Goal: Complete application form: Complete application form

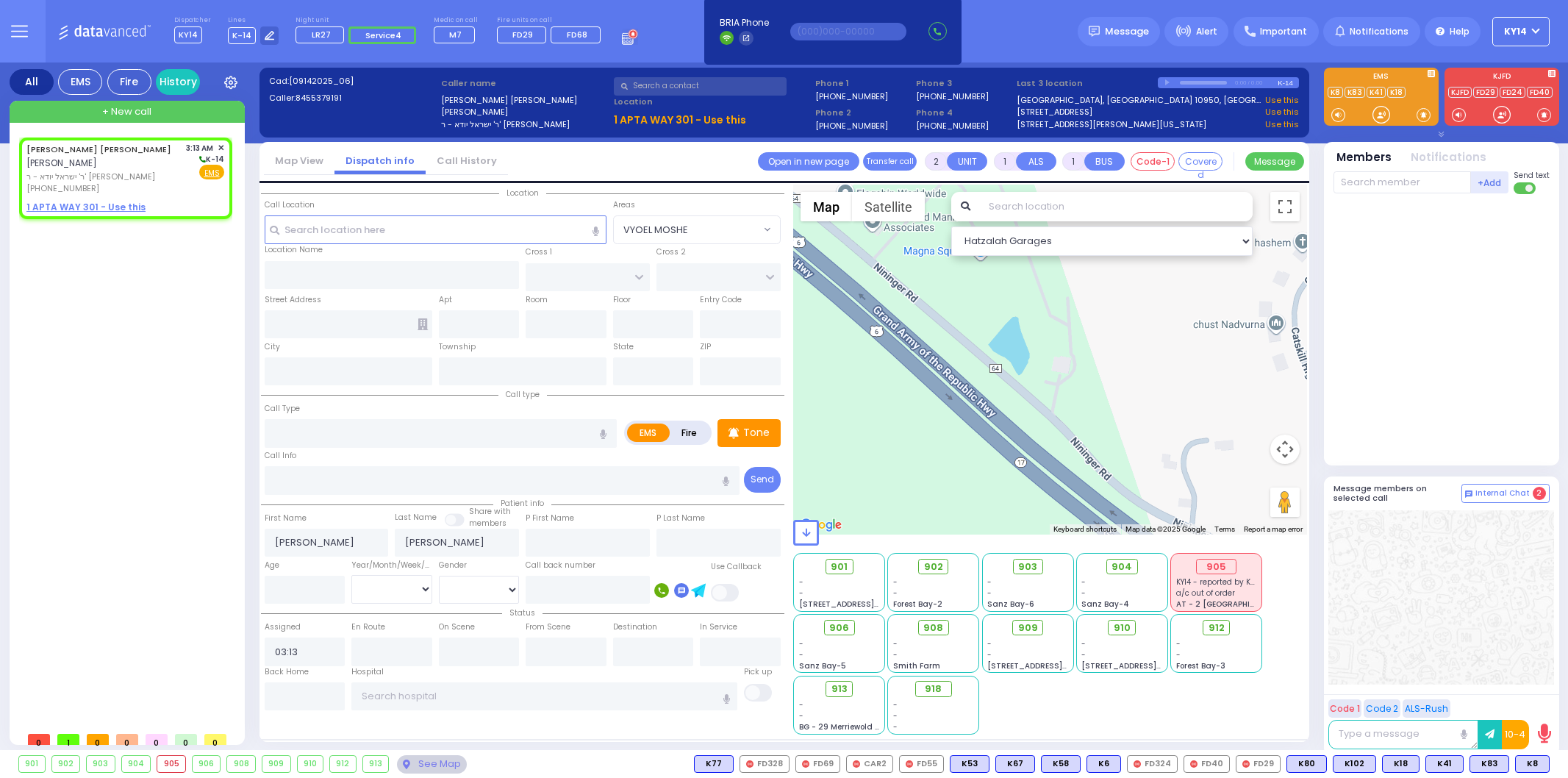
select select
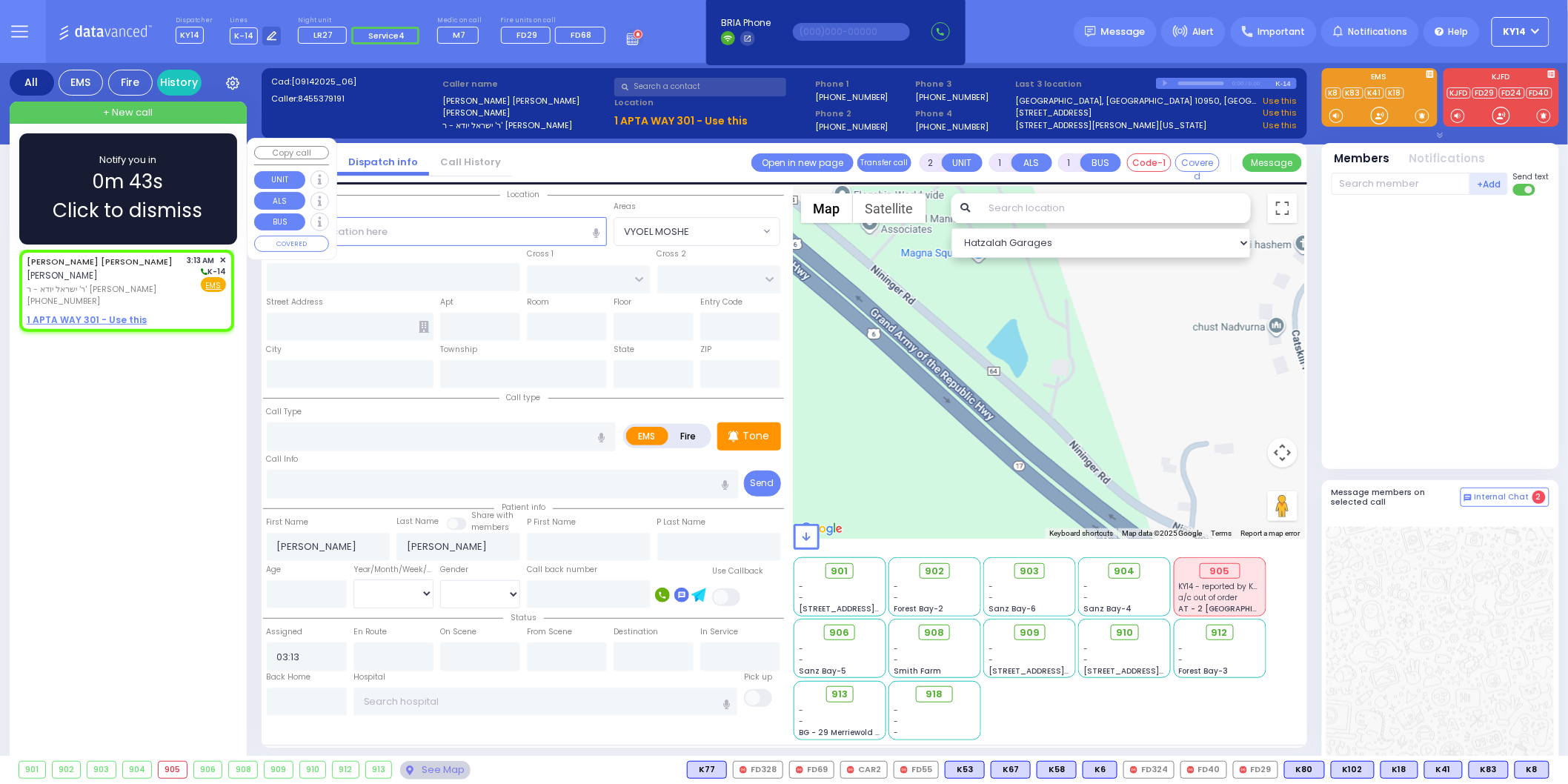
click at [90, 313] on u "1 APTA WAY 301 - Use this" at bounding box center [87, 319] width 120 height 13
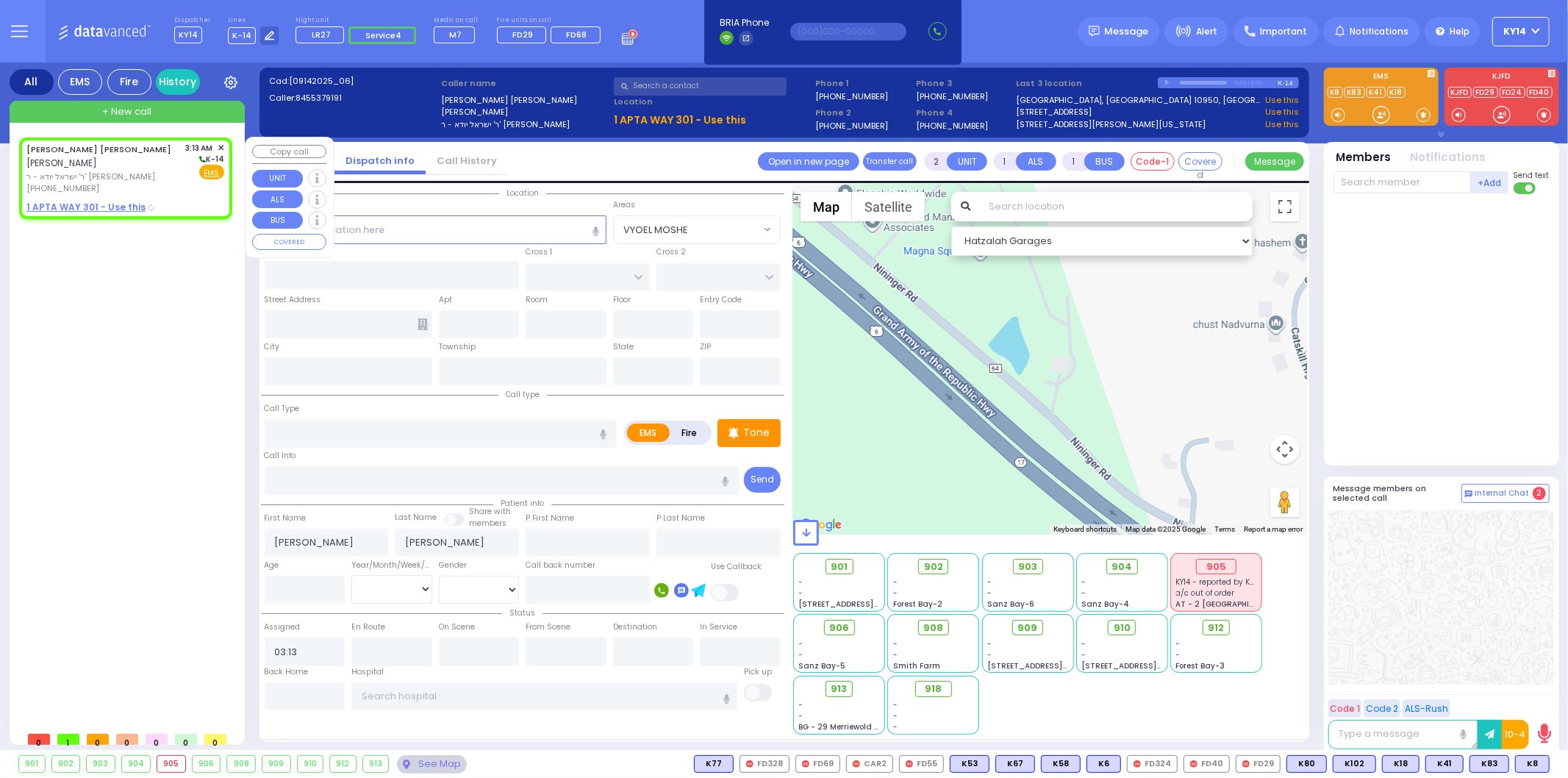
select select
radio input "true"
select select
select select "Hatzalah Garages"
select select
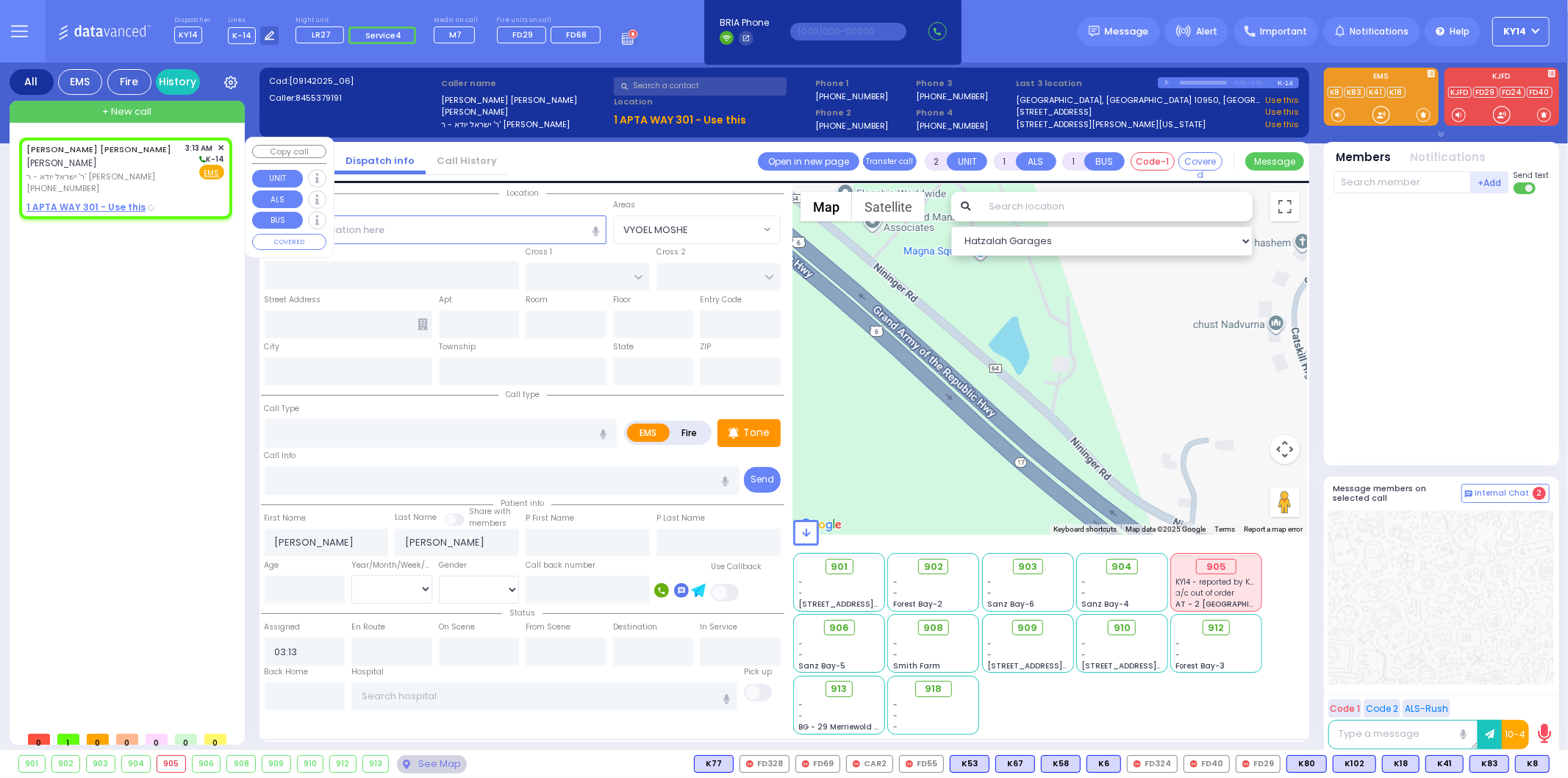
radio input "true"
select select
select select "Hatzalah Garages"
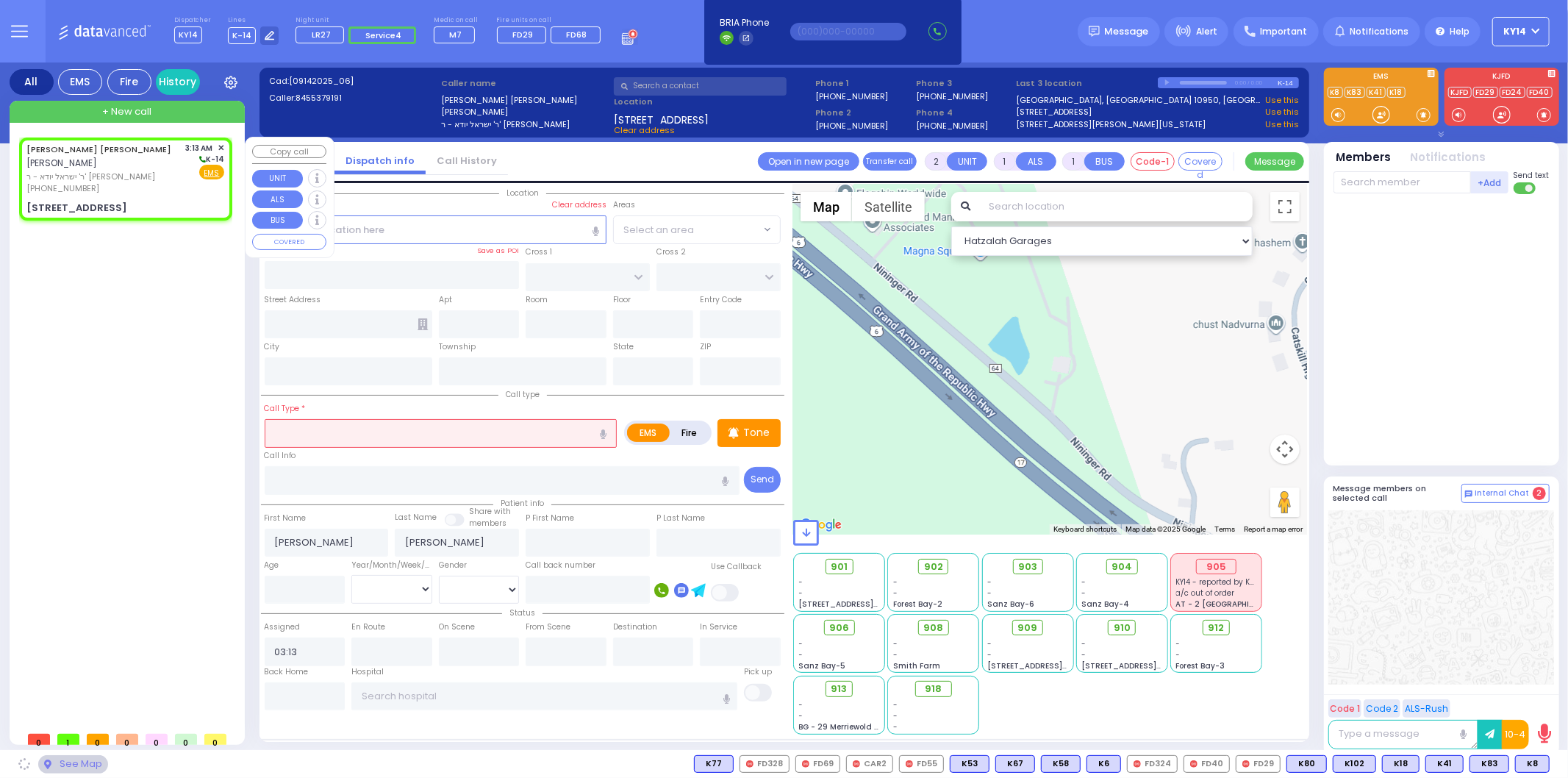
type input "APTA WAY"
type input "[PERSON_NAME] DR"
type input "[STREET_ADDRESS]"
type input "301"
type input "Monroe"
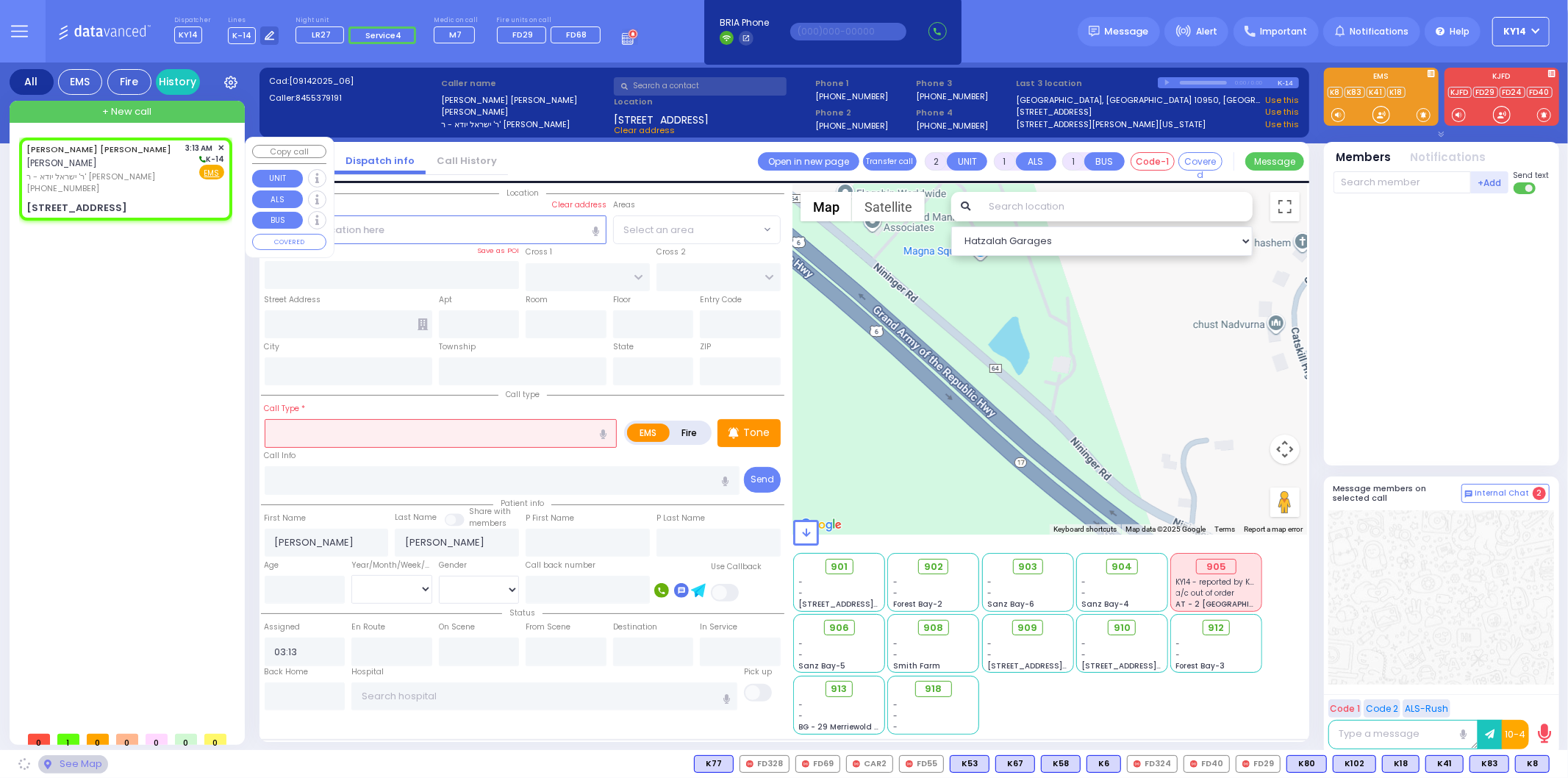
type input "[US_STATE]"
type input "10950"
select select "SECTION 1"
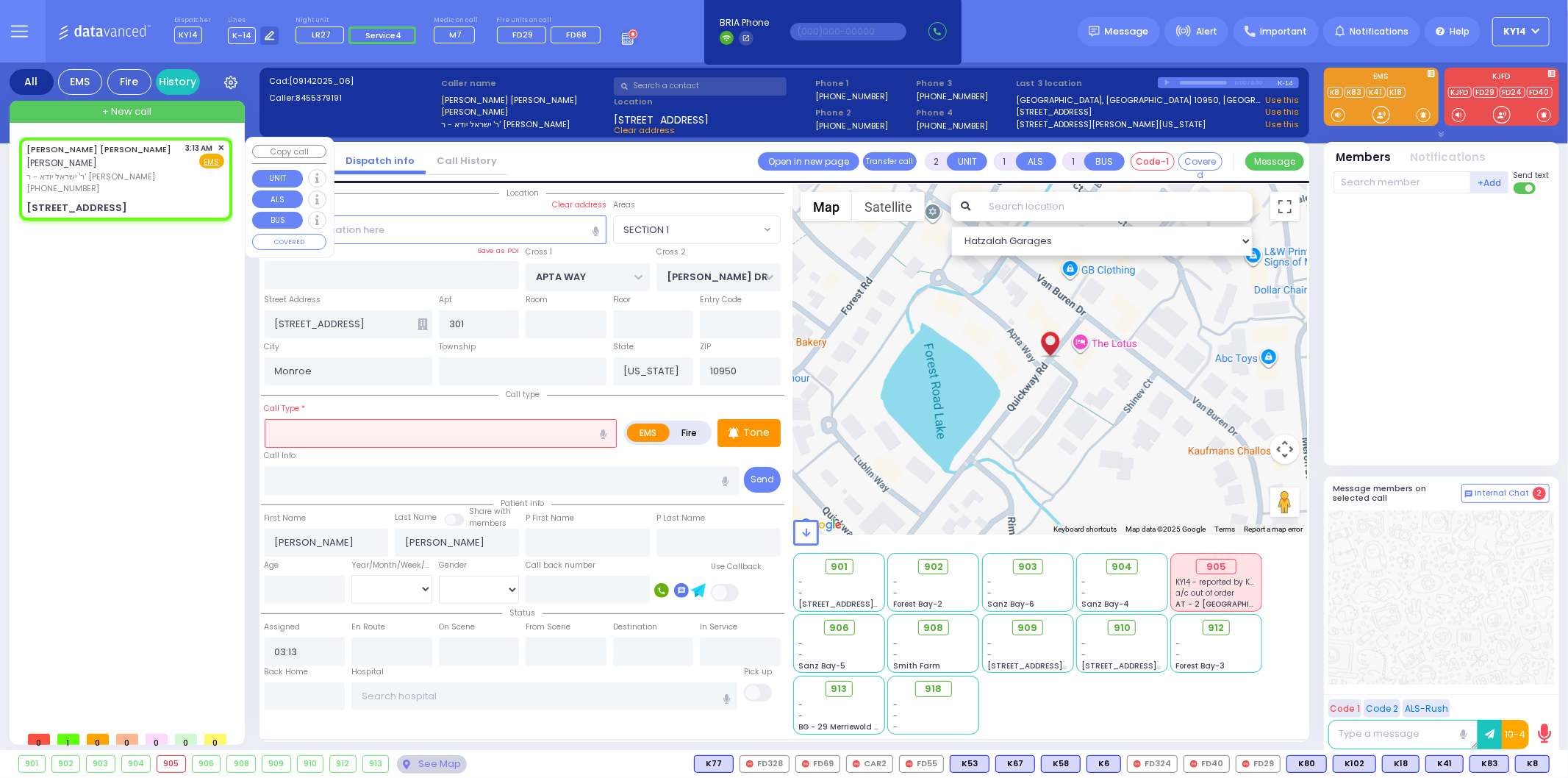
select select
radio input "true"
select select
select select "Hatzalah Garages"
select select "SECTION 1"
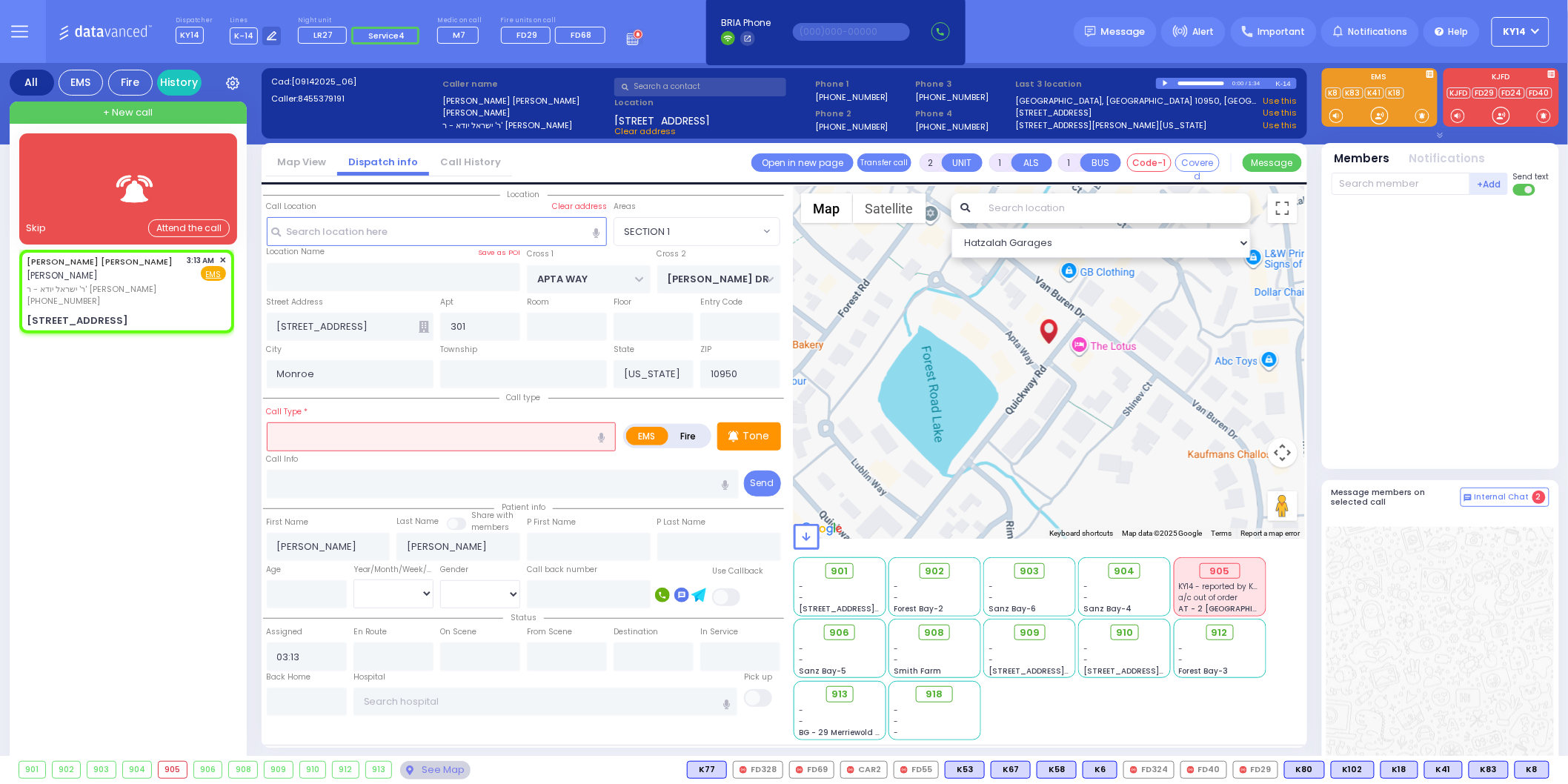
click at [150, 175] on img at bounding box center [135, 189] width 59 height 37
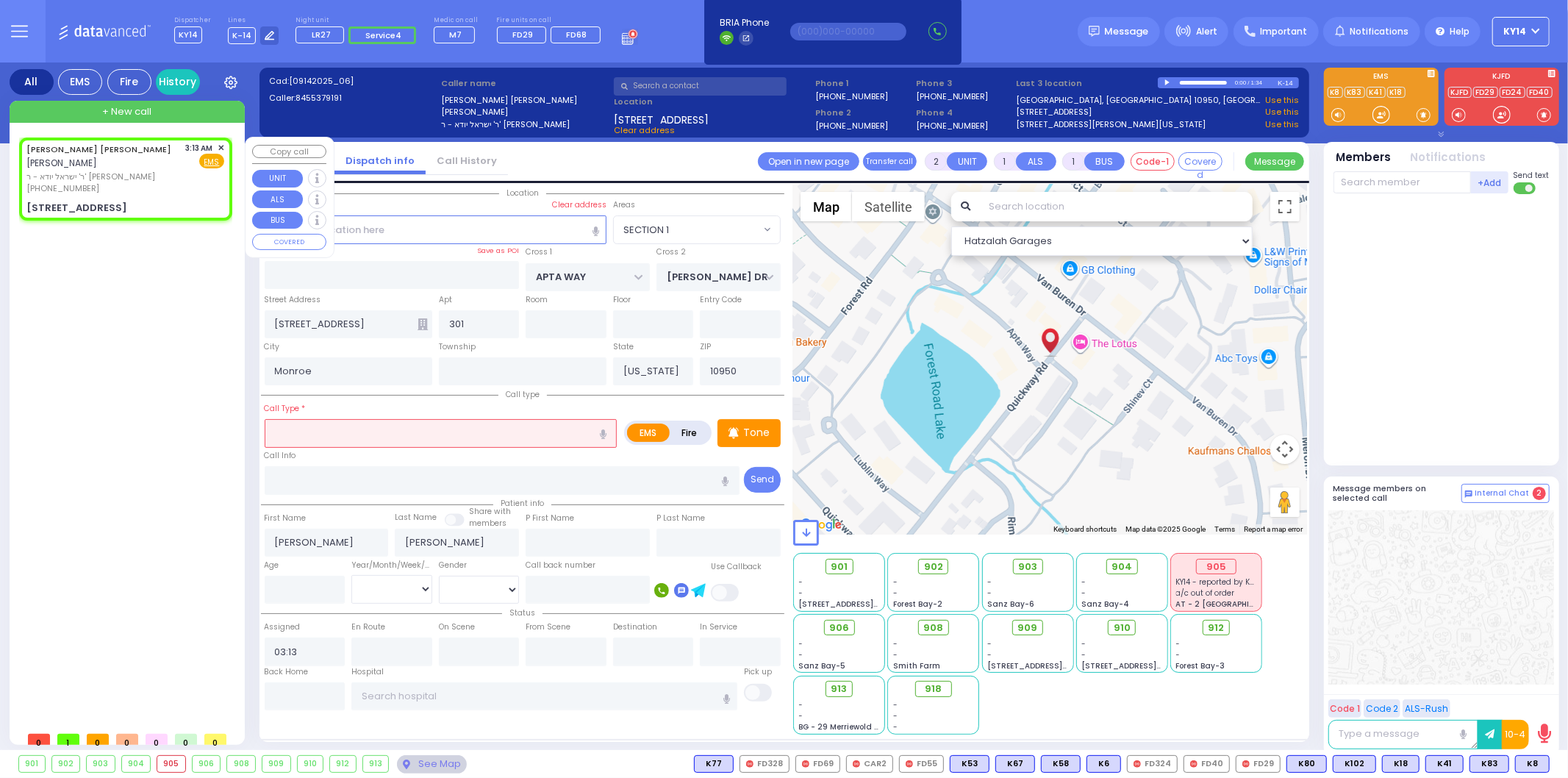
click at [222, 144] on span "✕" at bounding box center [221, 148] width 7 height 13
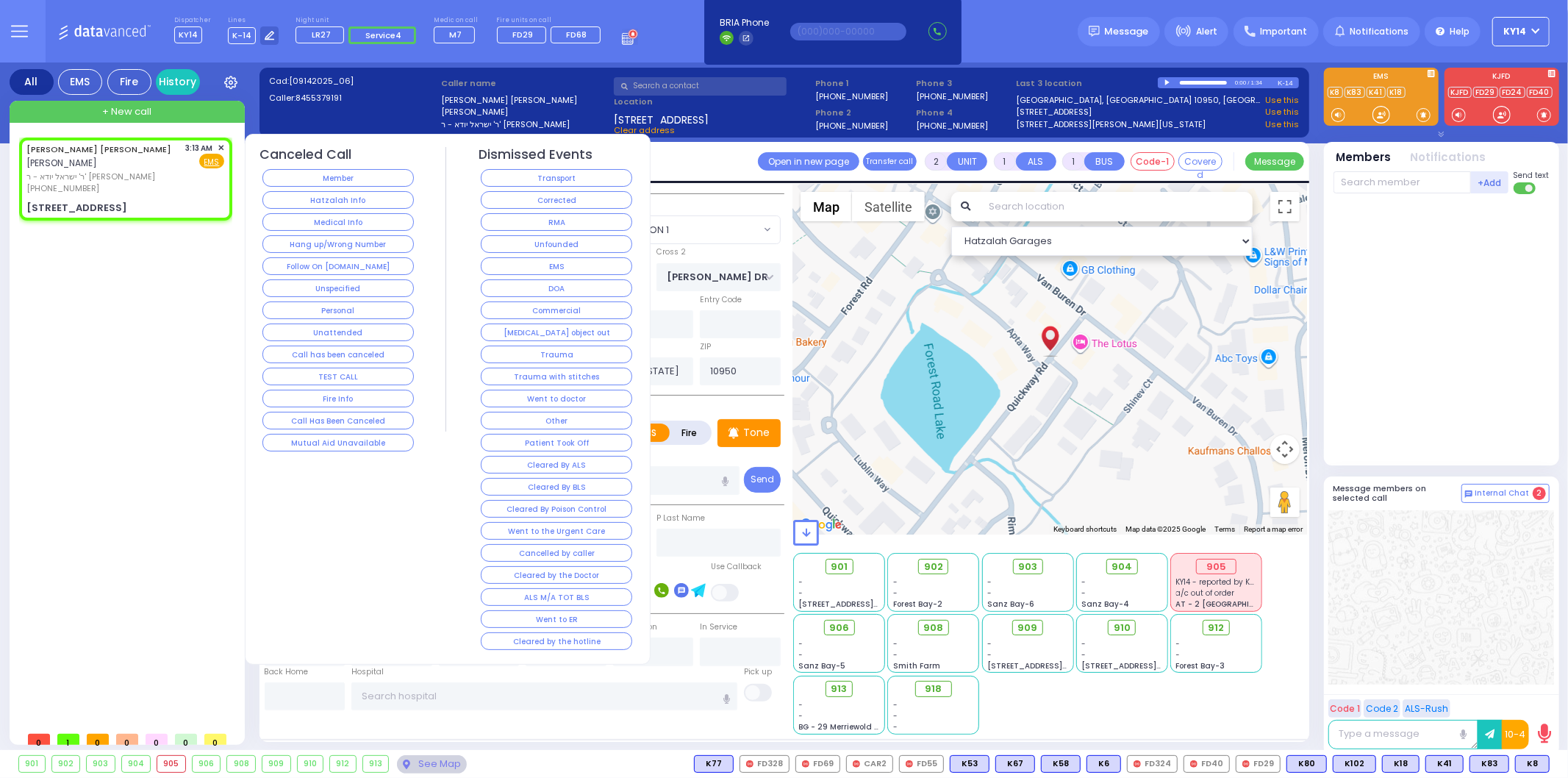
click at [308, 207] on button "Hatzalah Info" at bounding box center [338, 200] width 152 height 18
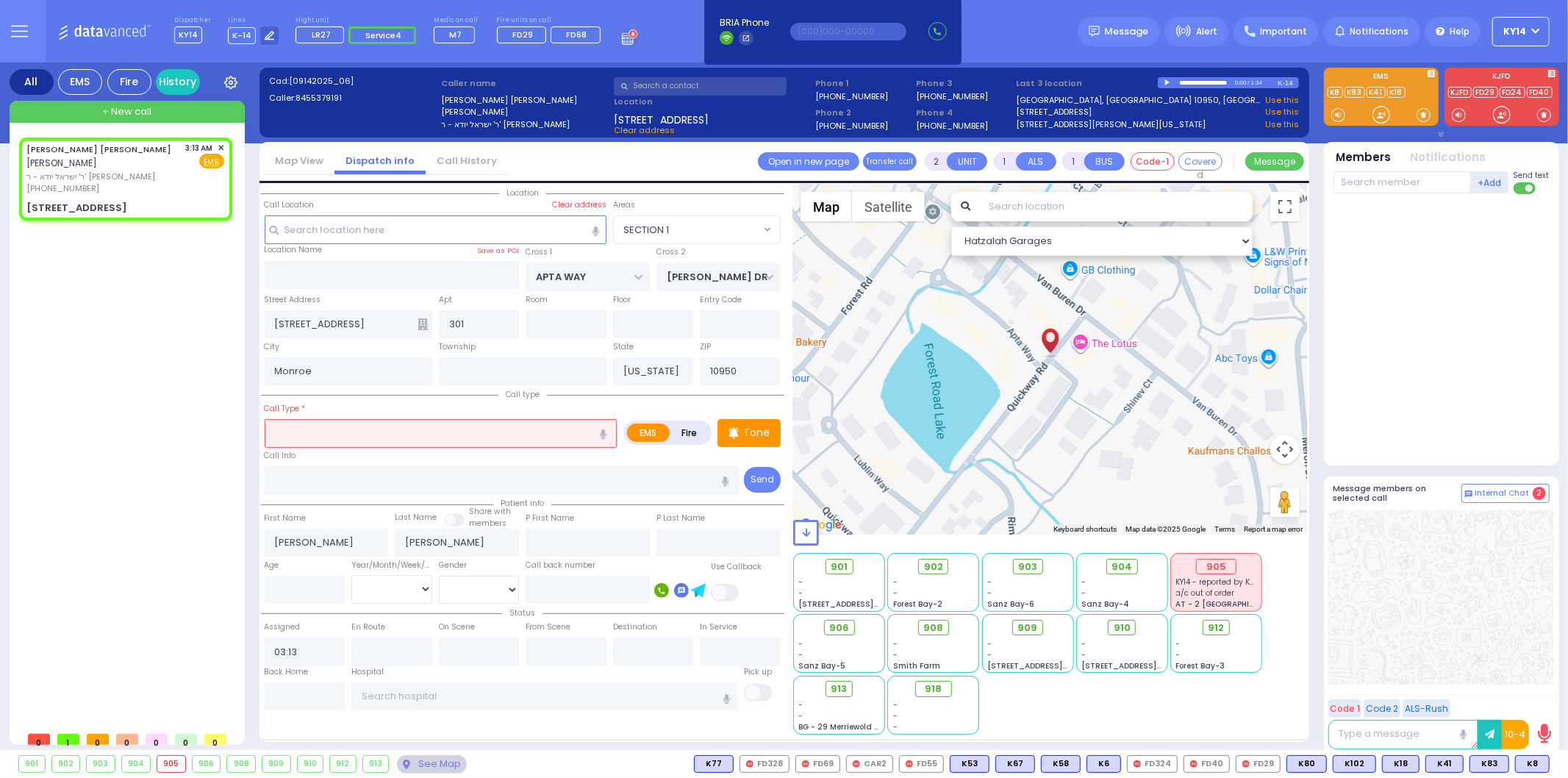
select select
radio input "true"
select select
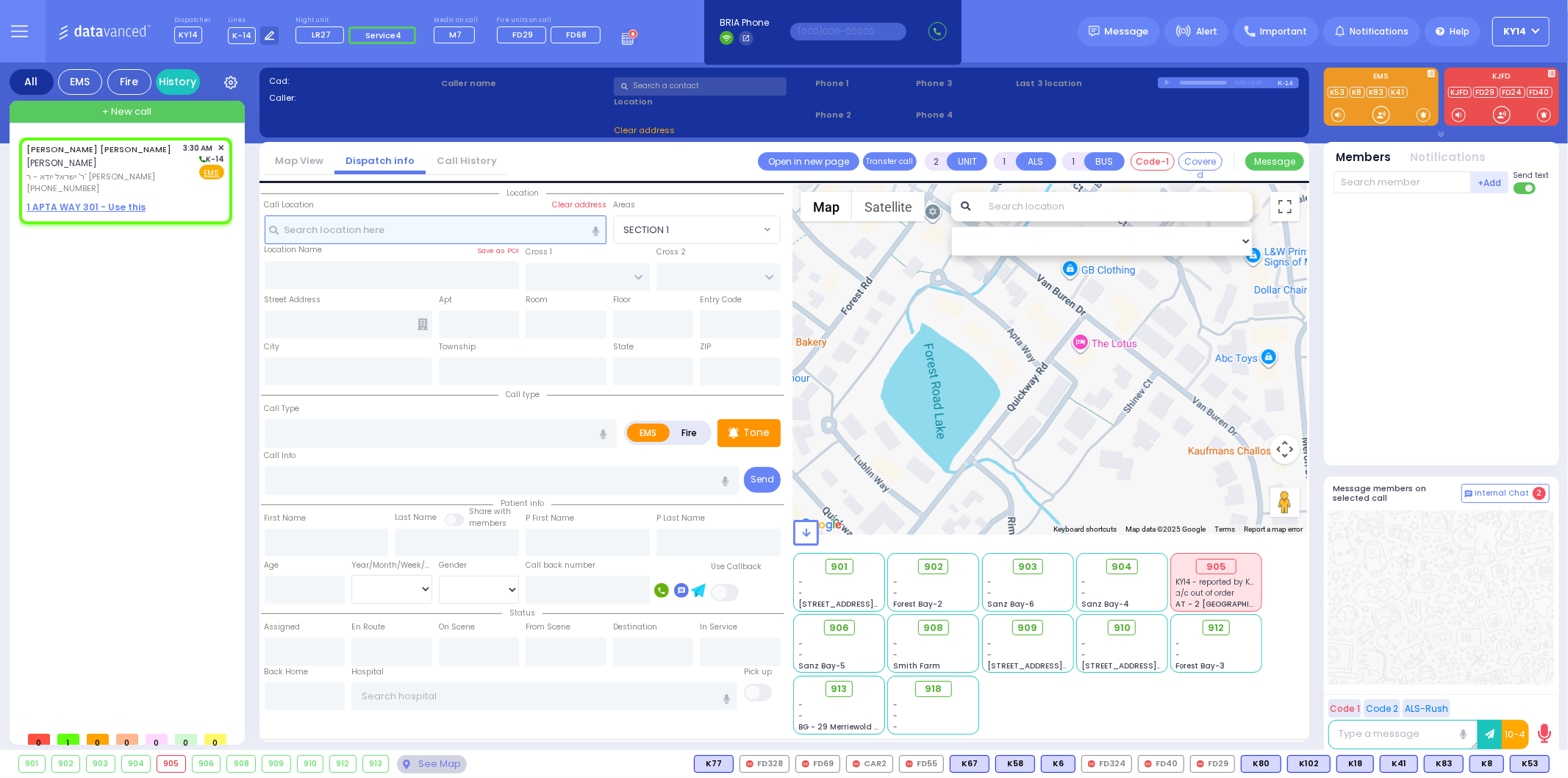
select select
radio input "true"
type input "[PERSON_NAME]"
select select
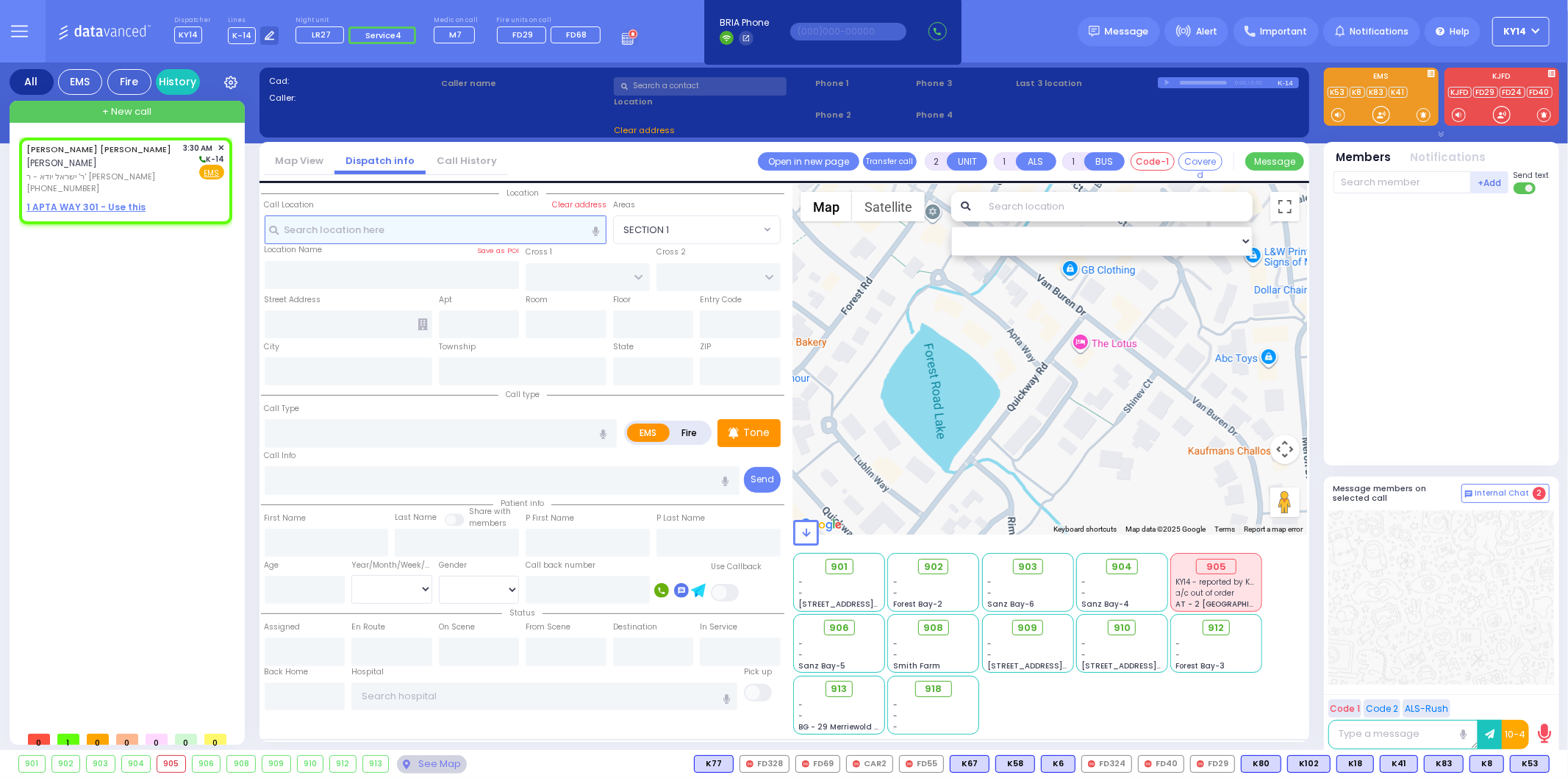
type input "03:30"
select select "Hatzalah Garages"
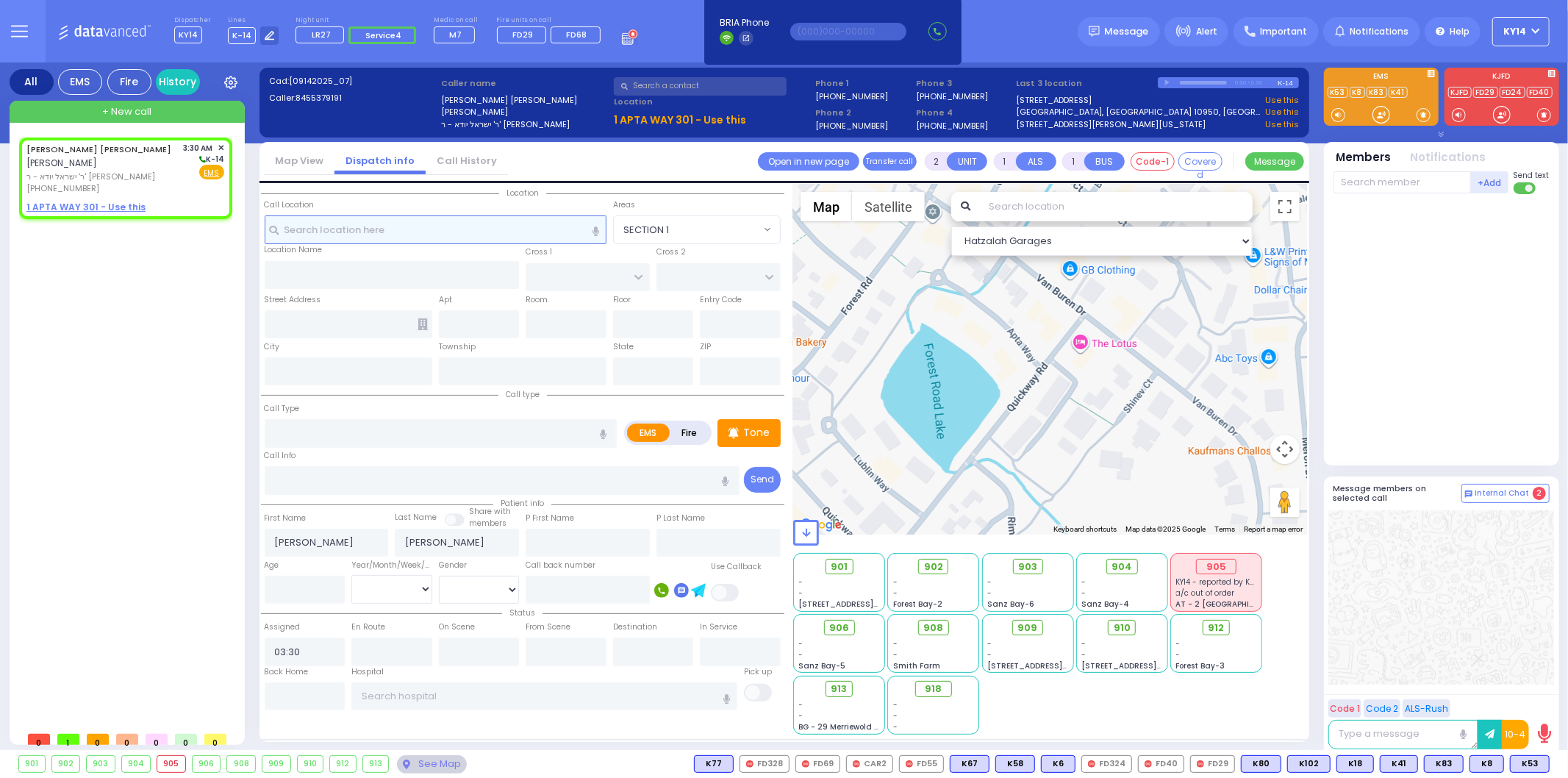
select select
radio input "true"
select select
select select "Hatzalah Garages"
select select
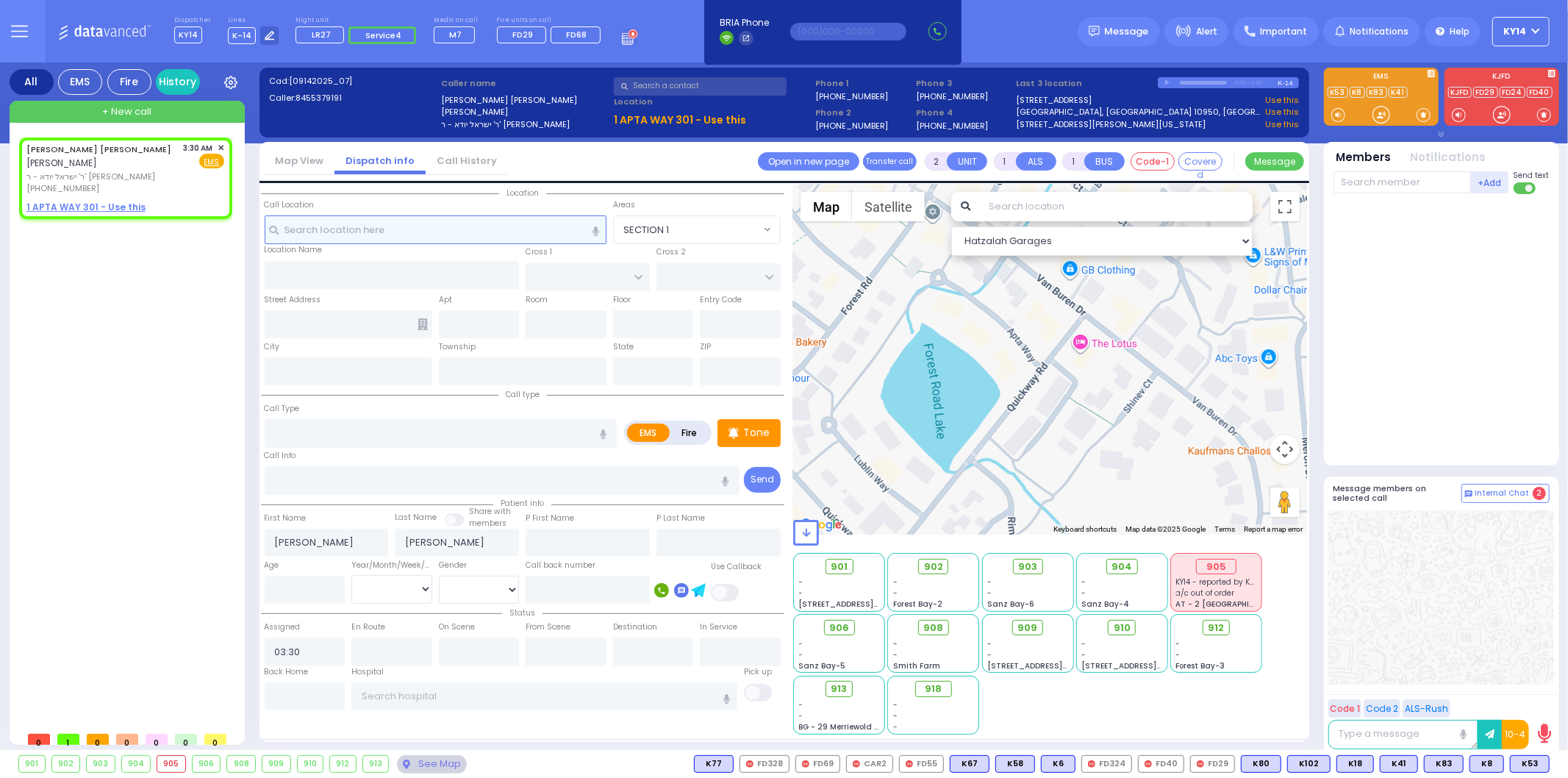
radio input "true"
select select
select select "Hatzalah Garages"
click at [76, 201] on u "1 APTA WAY 301 - Use this" at bounding box center [86, 207] width 119 height 13
select select
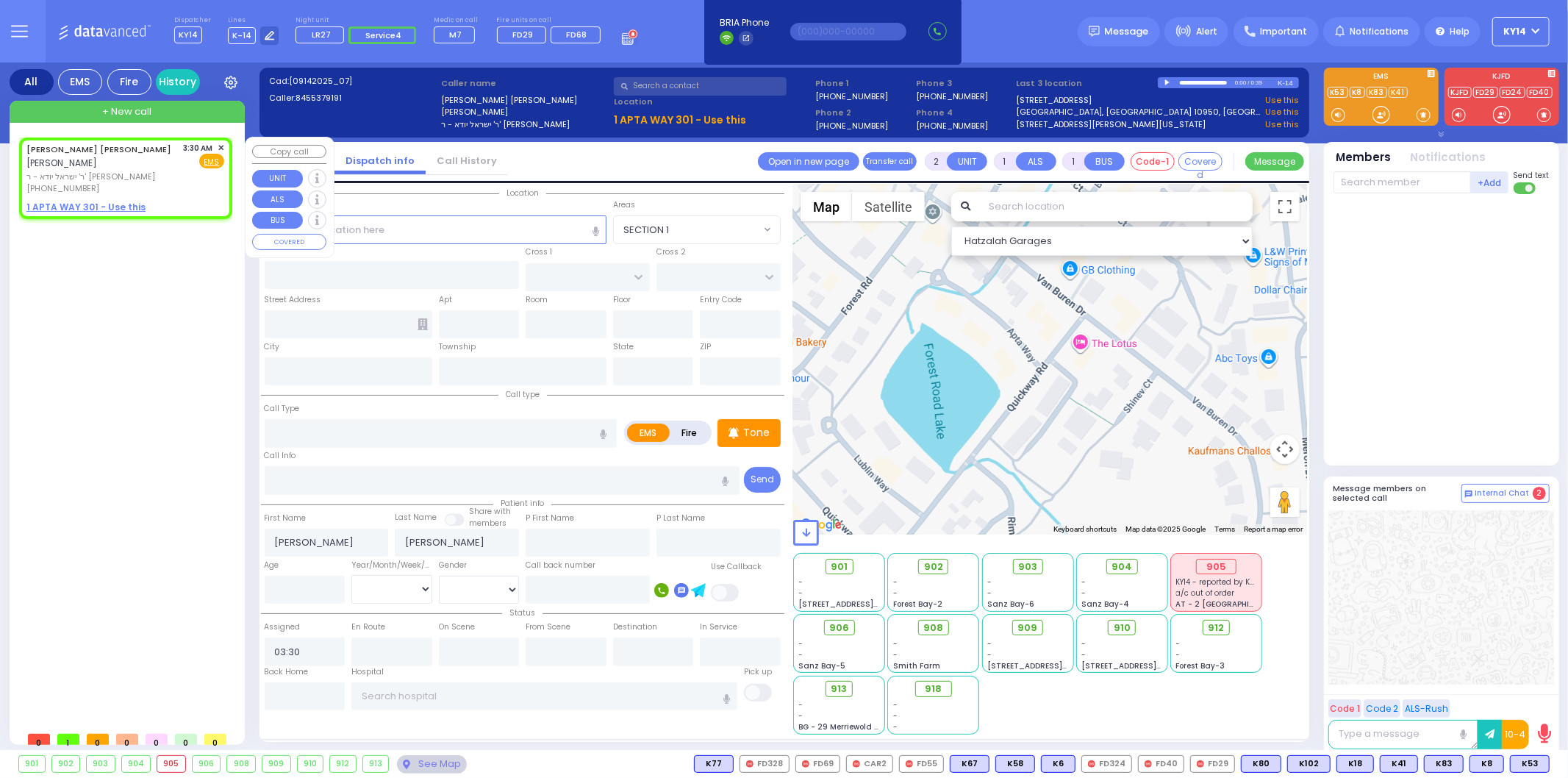
radio input "true"
select select
select select "Hatzalah Garages"
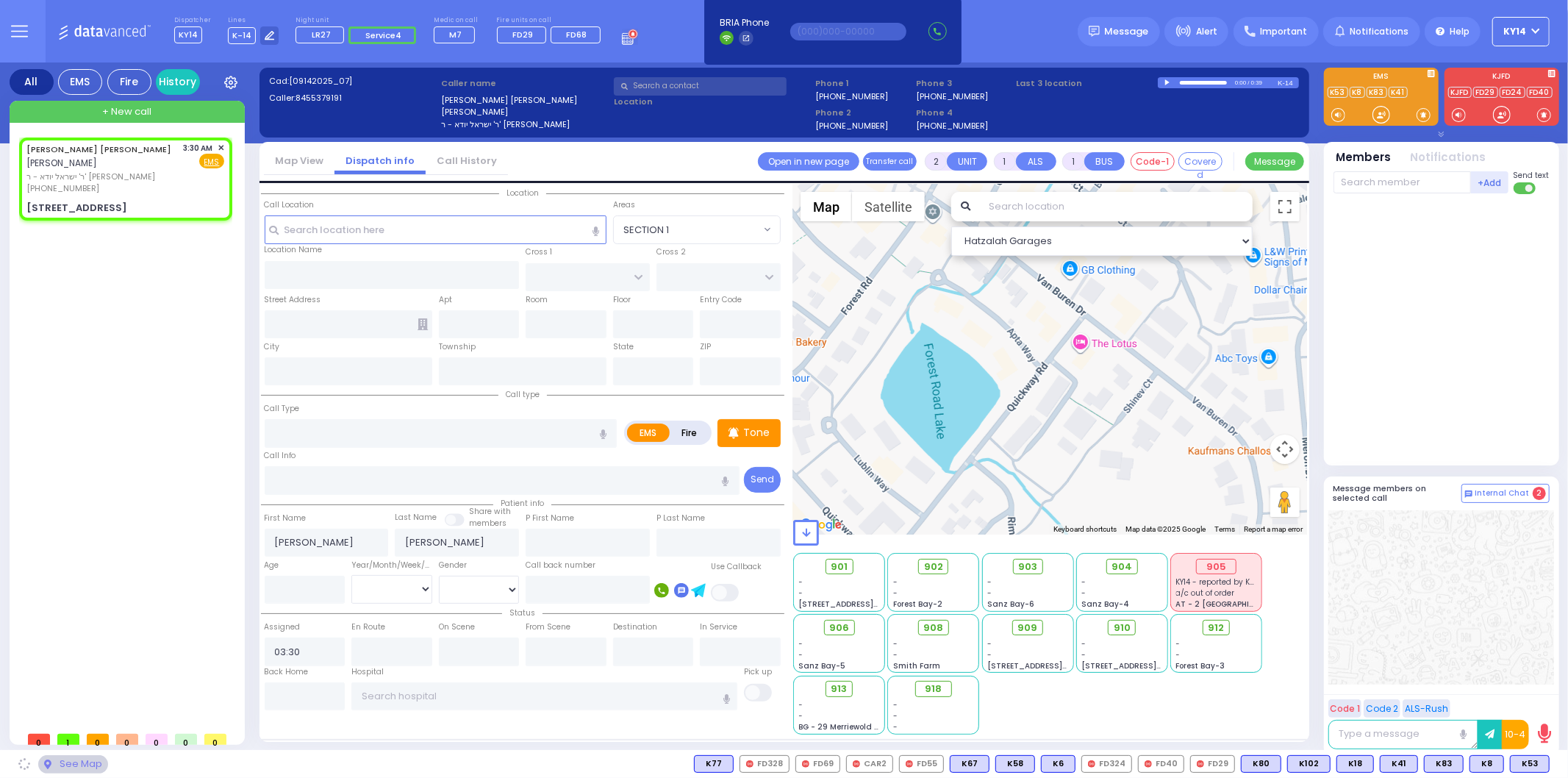
select select
radio input "true"
select select
select select "Hatzalah Garages"
type input "APTA WAY"
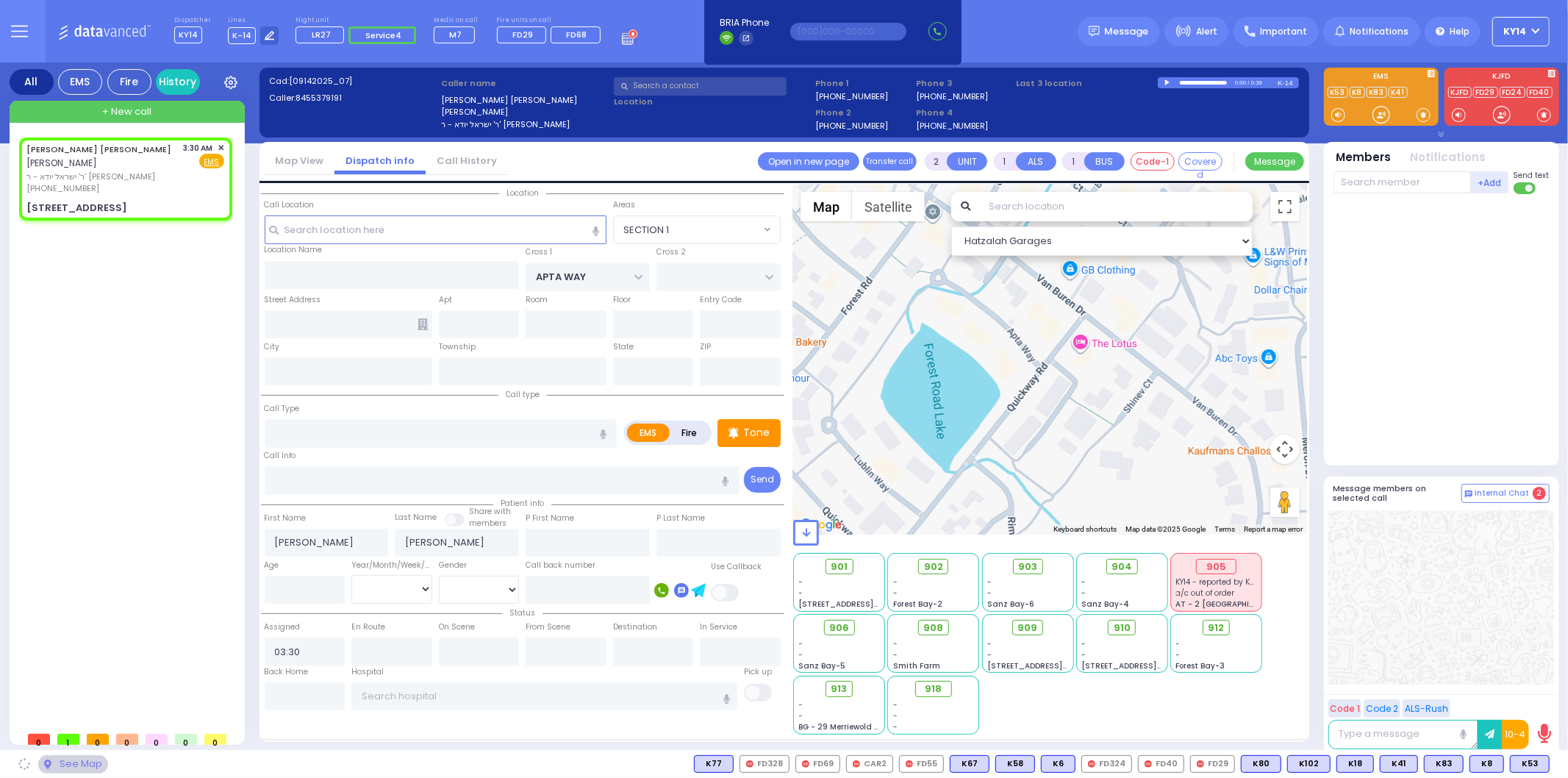
type input "[PERSON_NAME] DR"
type input "[STREET_ADDRESS]"
type input "301"
type input "Monroe"
type input "[US_STATE]"
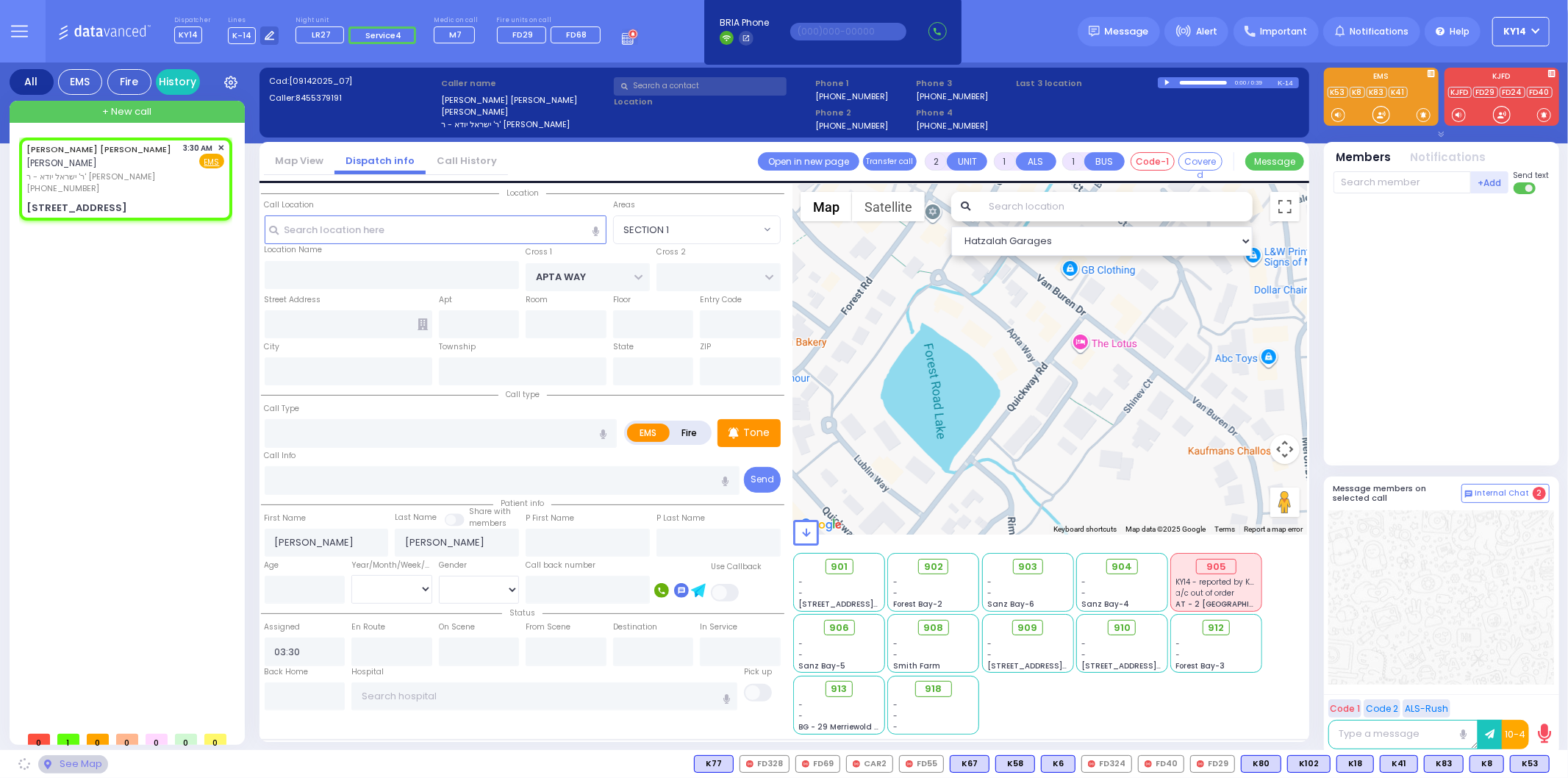
type input "10950"
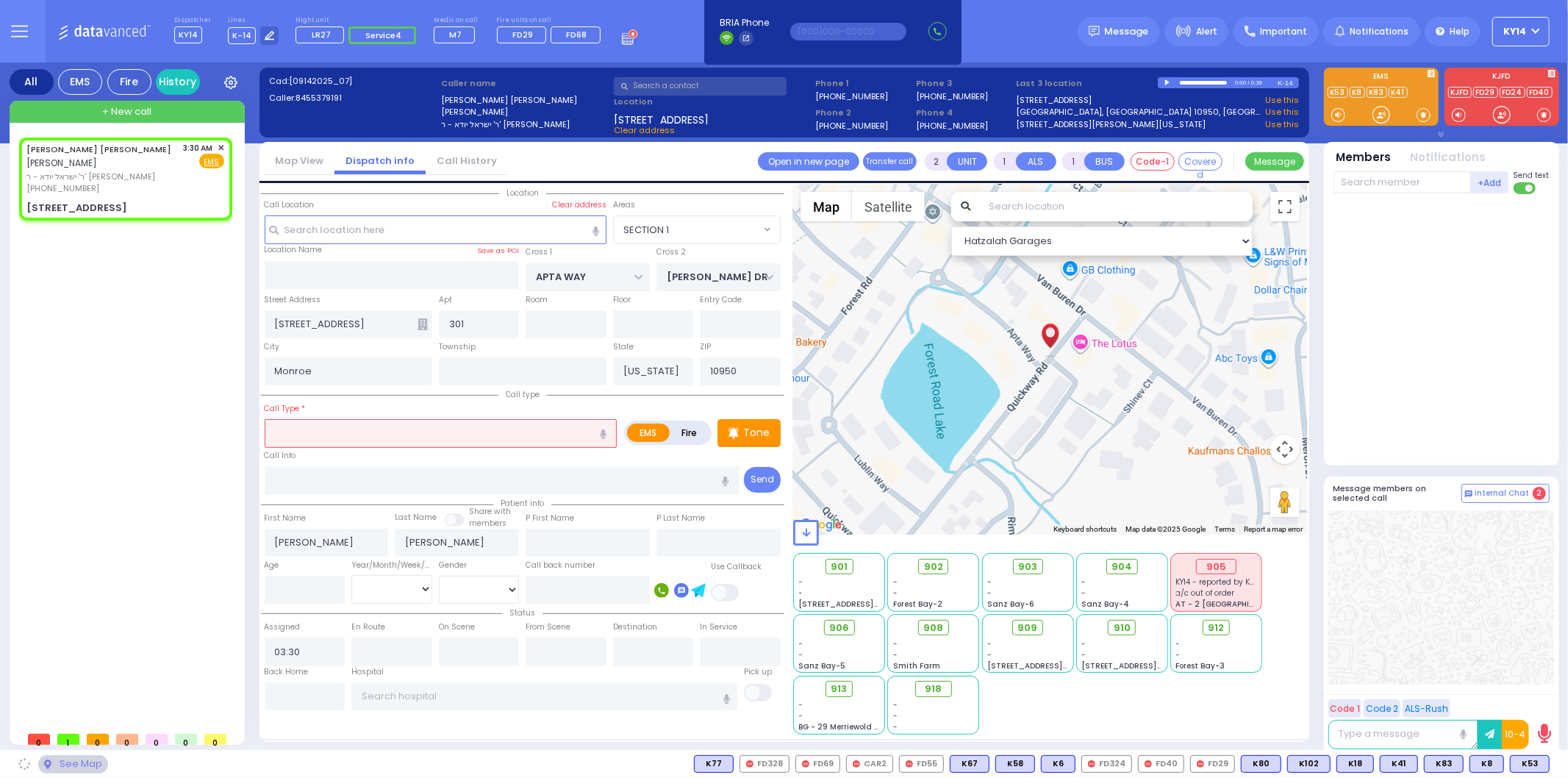
select select "SECTION 1"
click at [341, 437] on input "text" at bounding box center [441, 433] width 353 height 28
select select
radio input "true"
select select
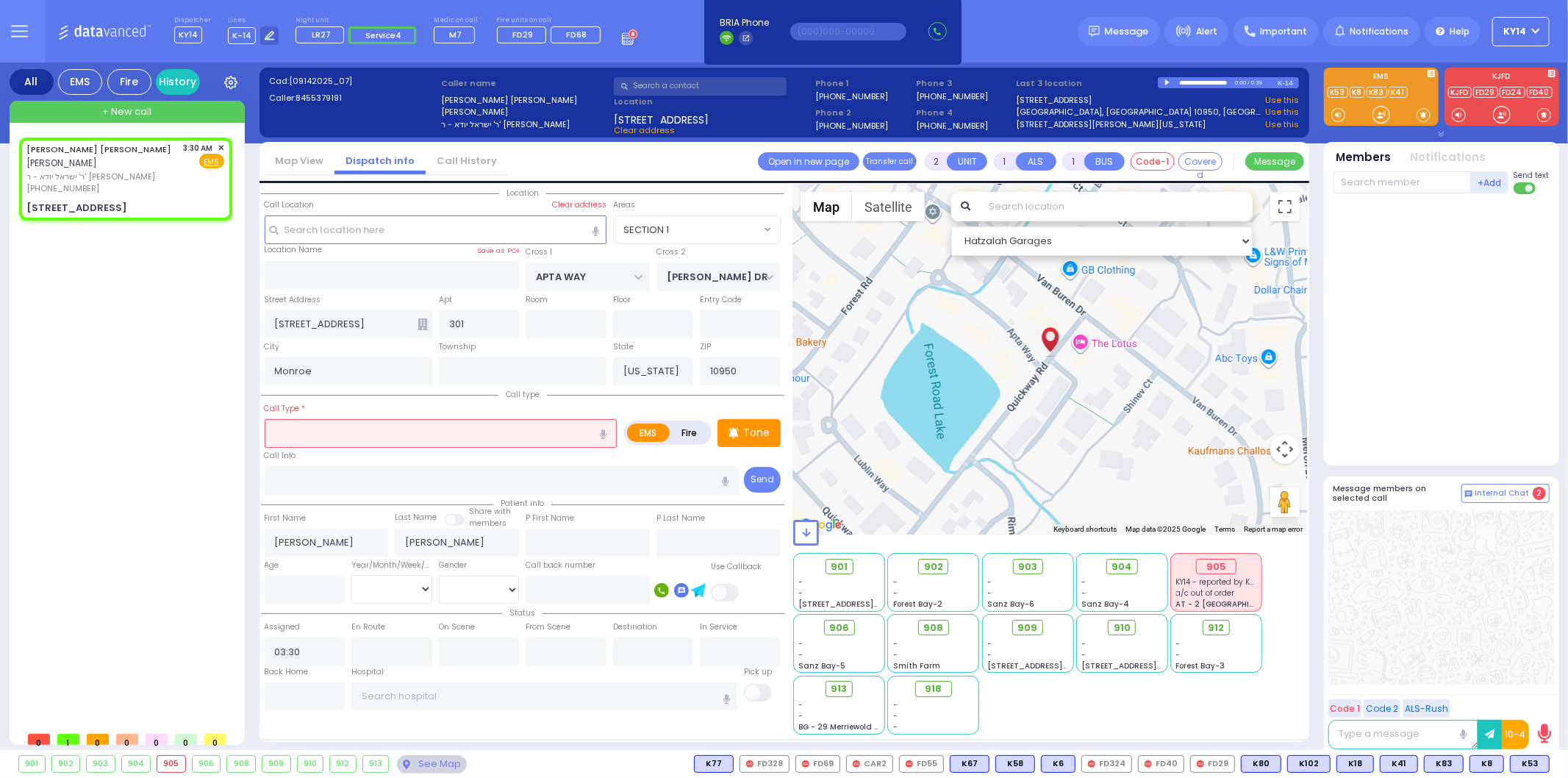
select select "Hatzalah Garages"
click at [603, 432] on icon "button" at bounding box center [603, 433] width 7 height 9
select select "SECTION 1"
type input "[MEDICAL_DATA]"
select select
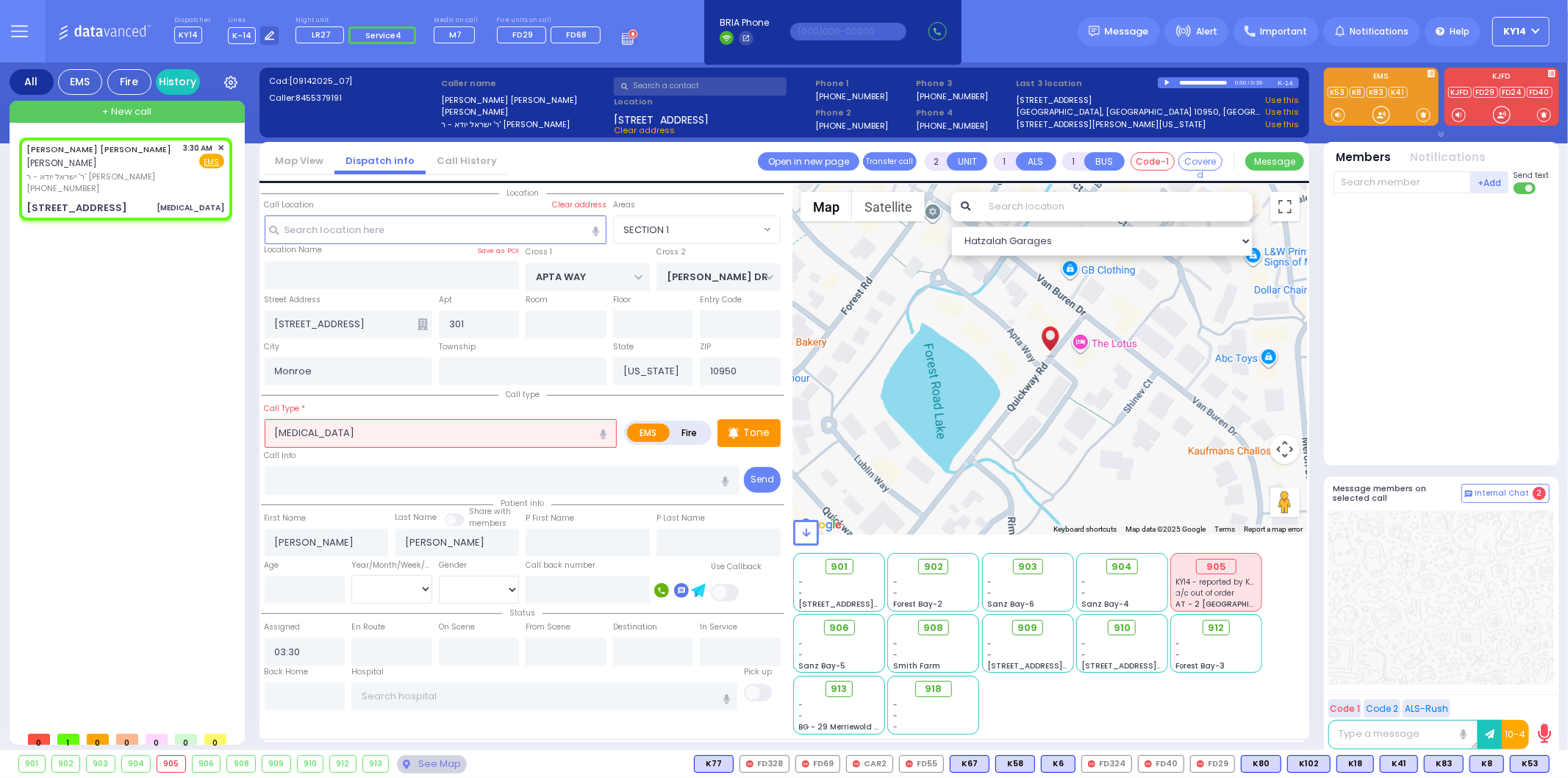
radio input "true"
select select
select select "SECTION 1"
select select "Hatzalah Garages"
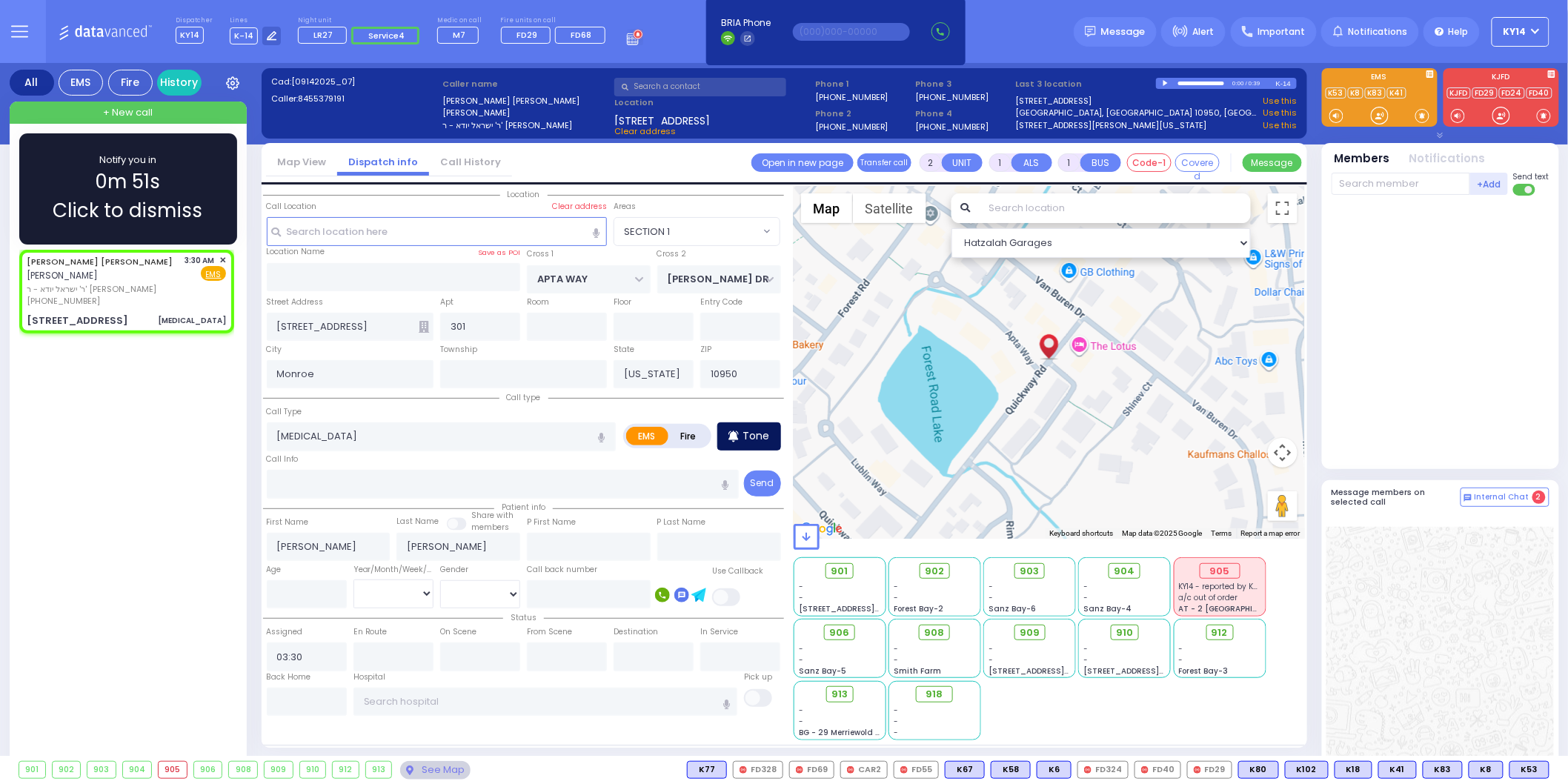
click at [746, 428] on p "Tone" at bounding box center [757, 436] width 27 height 15
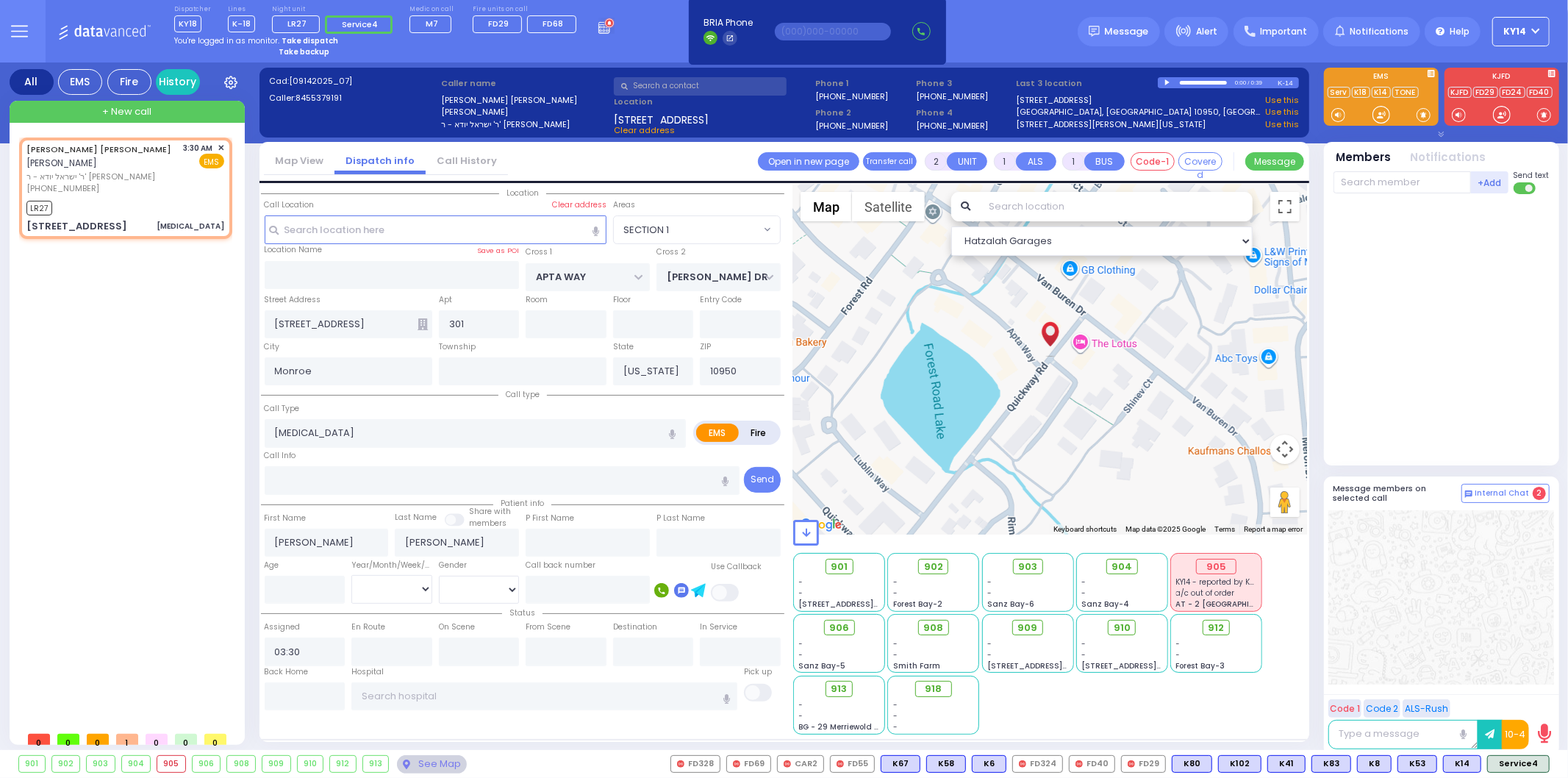
select select
radio input "true"
select select
type input "03:35"
select select "Hatzalah Garages"
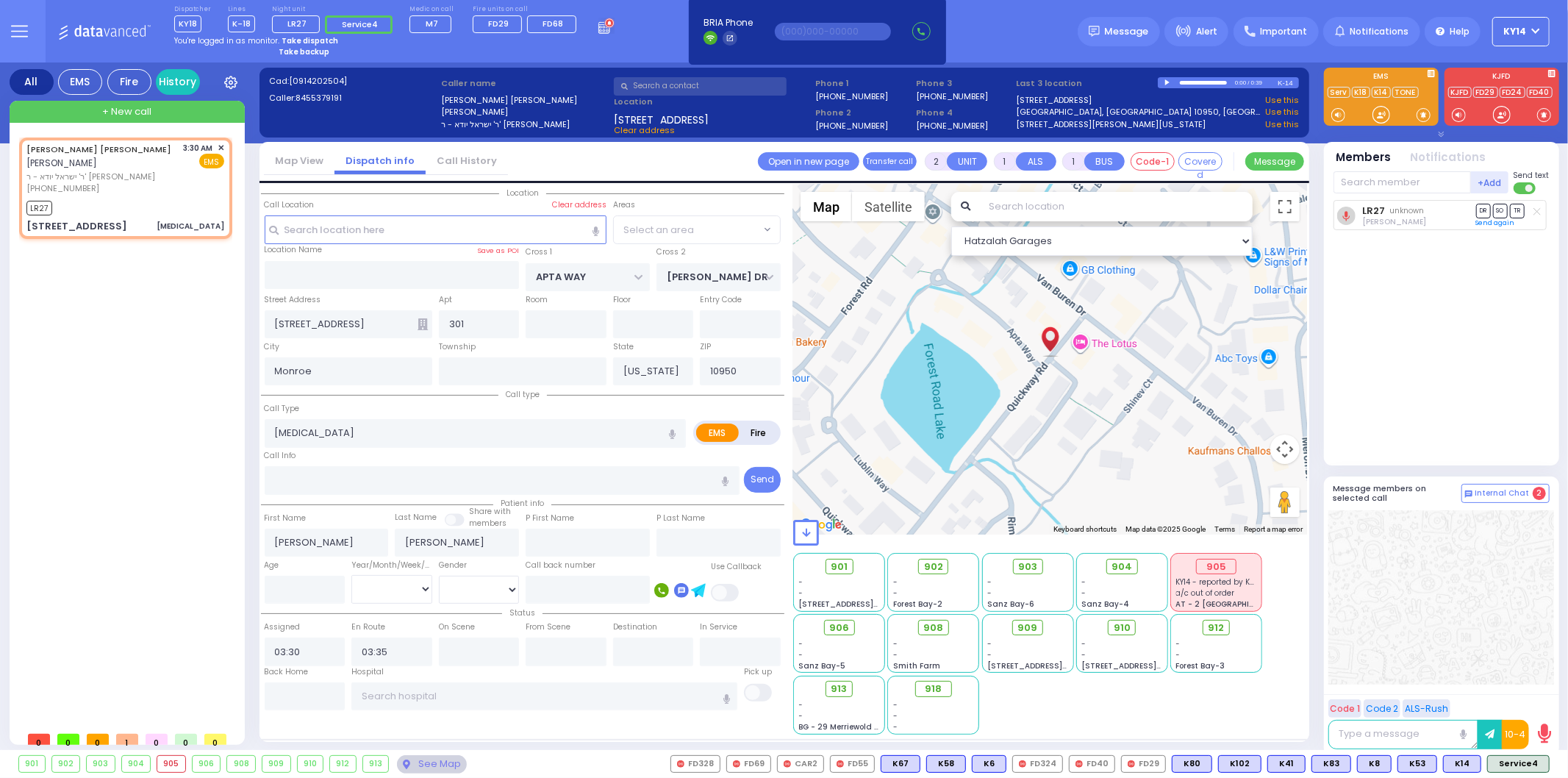
select select "SECTION 1"
select select
radio input "true"
select select
select select "Hatzalah Garages"
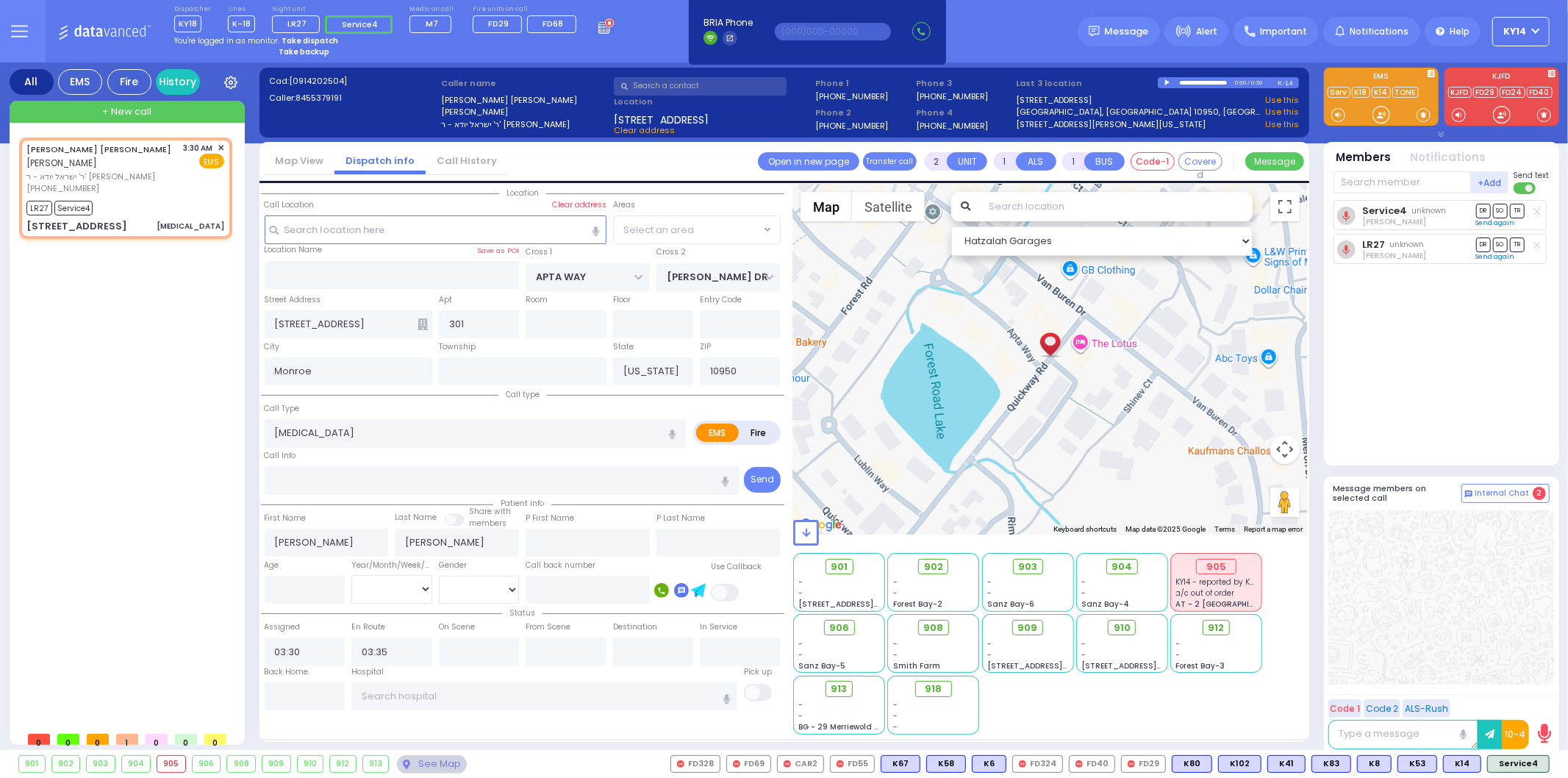
select select "SECTION 1"
select select
radio input "true"
select select
select select "Hatzalah Garages"
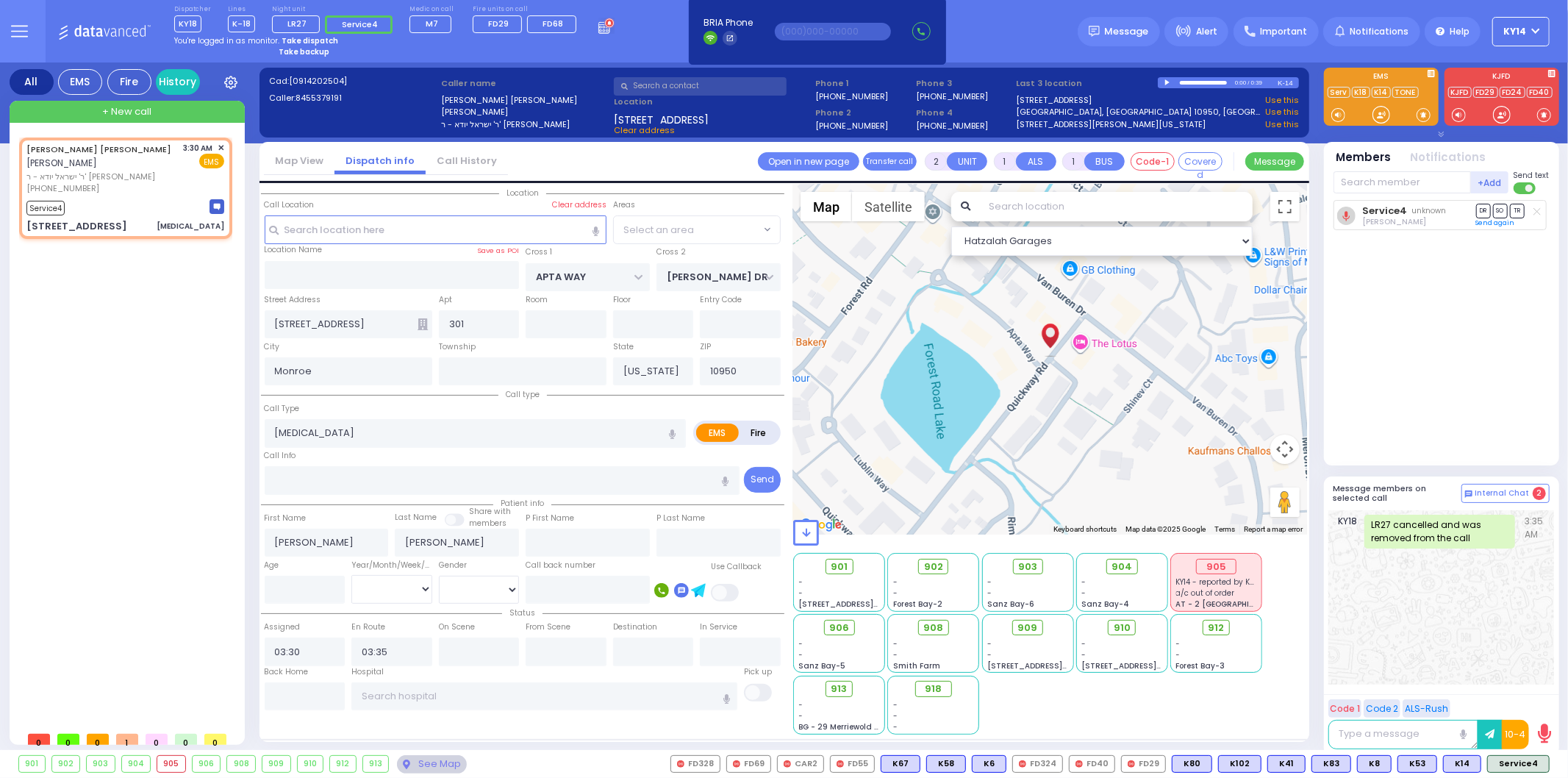
select select "SECTION 1"
select select
radio input "true"
select select
select select "Hatzalah Garages"
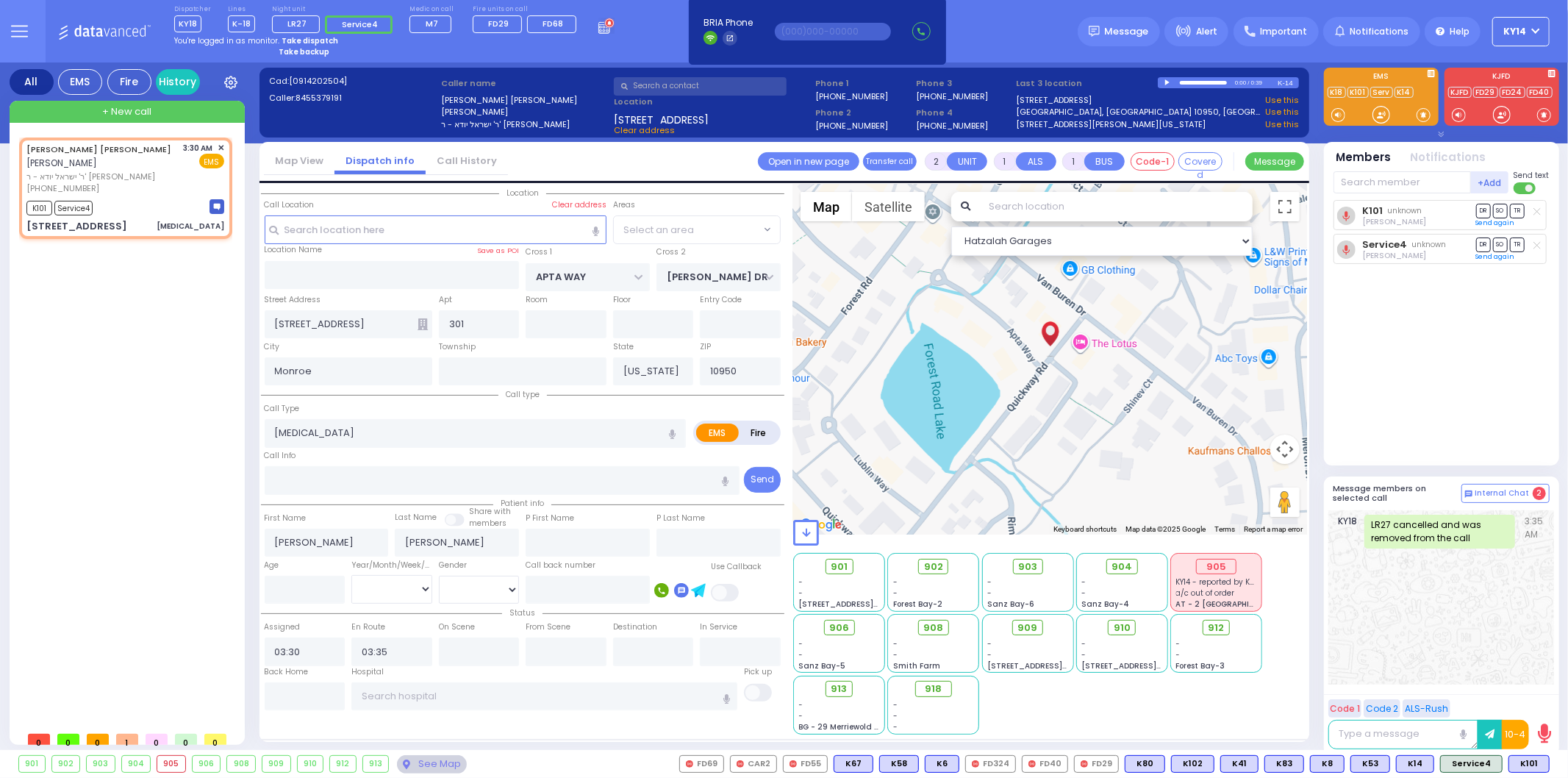
select select "SECTION 1"
